Goal: Complete application form

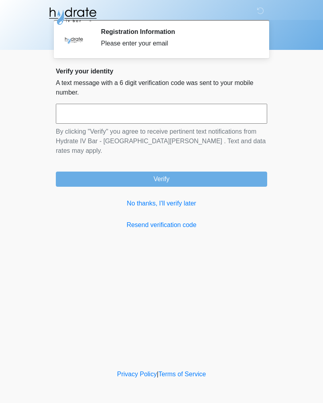
click at [192, 220] on link "Resend verification code" at bounding box center [161, 225] width 211 height 10
click at [189, 220] on link "Resend verification code" at bounding box center [161, 225] width 211 height 10
click at [231, 108] on input "text" at bounding box center [161, 114] width 211 height 20
click at [189, 199] on link "No thanks, I'll verify later" at bounding box center [161, 204] width 211 height 10
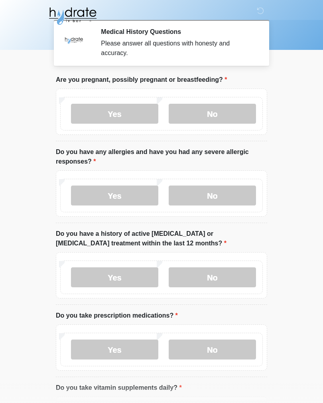
click at [236, 111] on label "No" at bounding box center [212, 114] width 87 height 20
click at [226, 205] on label "No" at bounding box center [212, 195] width 87 height 20
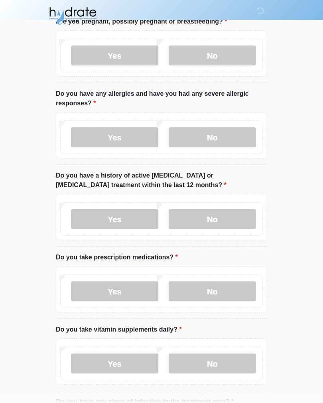
scroll to position [59, 0]
click at [236, 219] on label "No" at bounding box center [212, 218] width 87 height 20
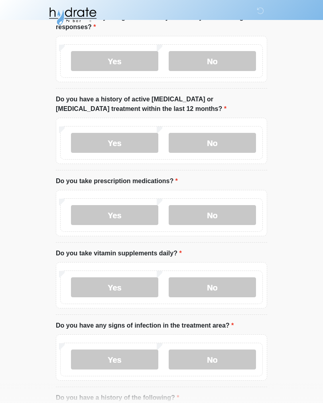
scroll to position [143, 0]
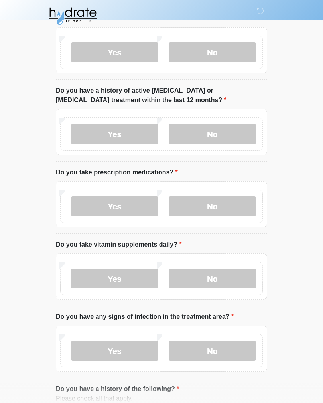
click at [239, 207] on label "No" at bounding box center [212, 206] width 87 height 20
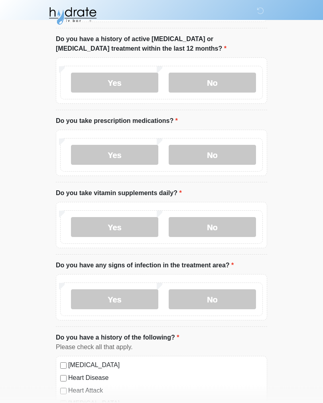
scroll to position [195, 0]
click at [235, 227] on label "No" at bounding box center [212, 227] width 87 height 20
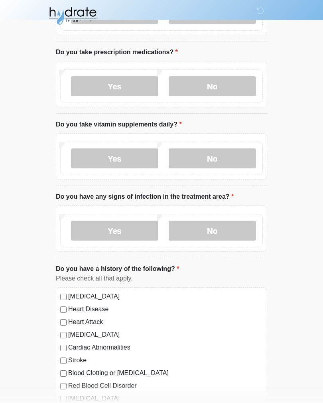
scroll to position [266, 0]
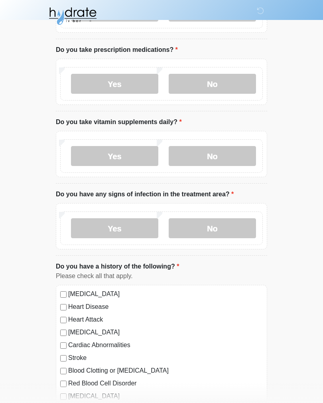
click at [236, 232] on label "No" at bounding box center [212, 228] width 87 height 20
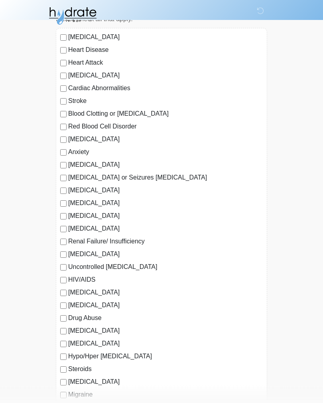
scroll to position [528, 0]
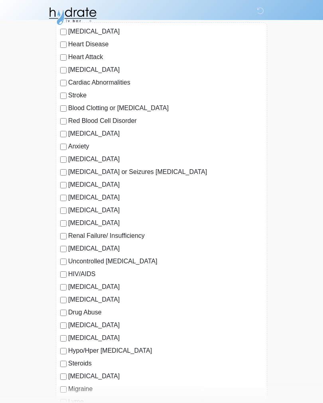
click at [81, 147] on label "Anxiety" at bounding box center [165, 147] width 195 height 10
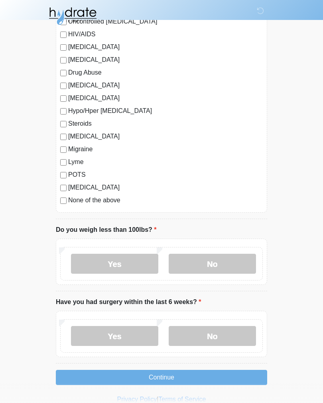
scroll to position [774, 0]
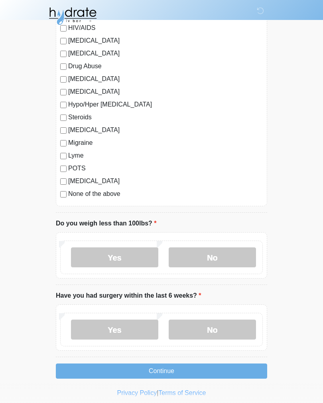
click at [233, 320] on label "No" at bounding box center [212, 329] width 87 height 20
click at [240, 264] on label "No" at bounding box center [212, 257] width 87 height 20
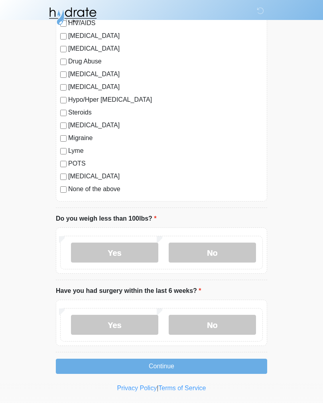
click at [241, 365] on button "Continue" at bounding box center [161, 365] width 211 height 15
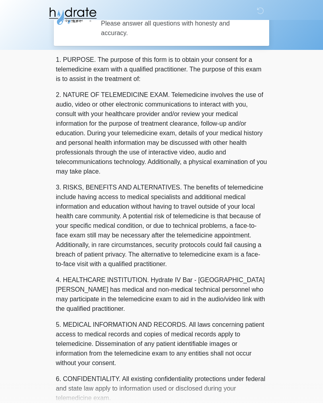
scroll to position [0, 0]
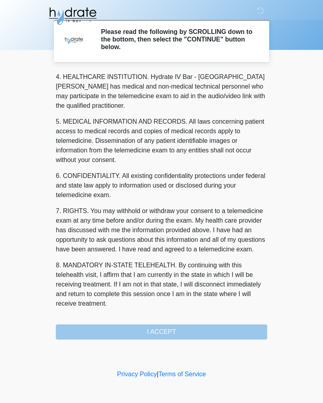
click at [234, 334] on div "1. PURPOSE. The purpose of this form is to obtain your consent for a telemedici…" at bounding box center [161, 205] width 211 height 268
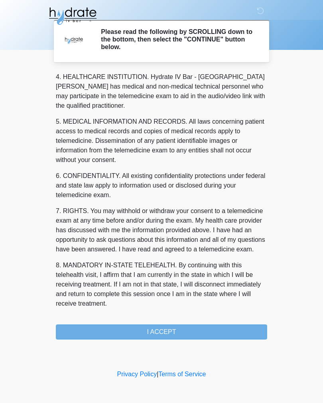
click at [234, 333] on button "I ACCEPT" at bounding box center [161, 331] width 211 height 15
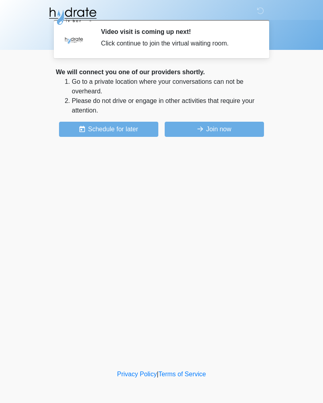
click at [232, 128] on button "Join now" at bounding box center [214, 129] width 99 height 15
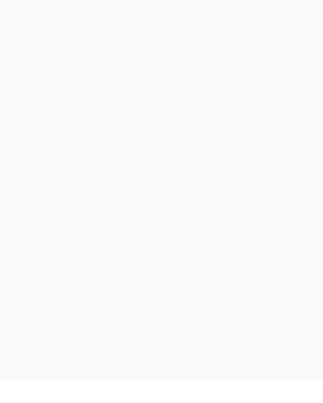
scroll to position [2, 0]
